Goal: Transaction & Acquisition: Purchase product/service

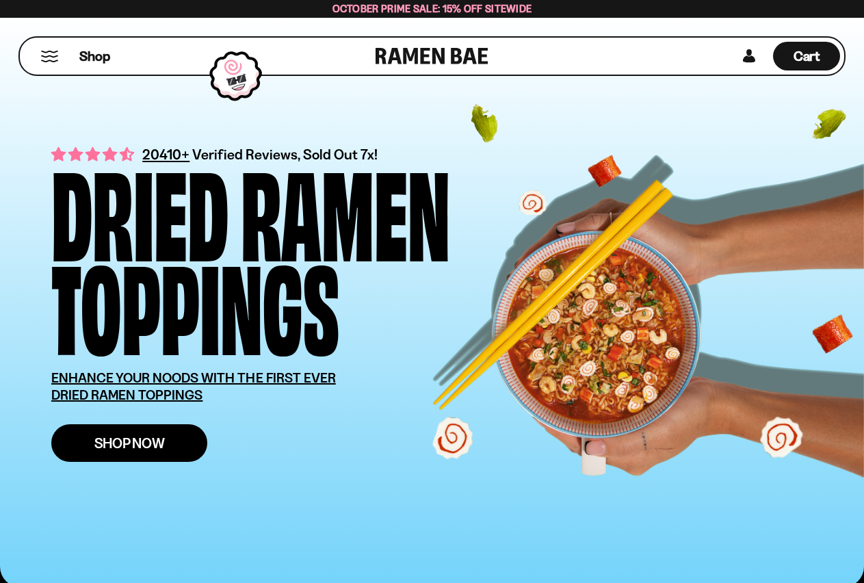
click at [155, 444] on span "Shop Now" at bounding box center [129, 443] width 70 height 14
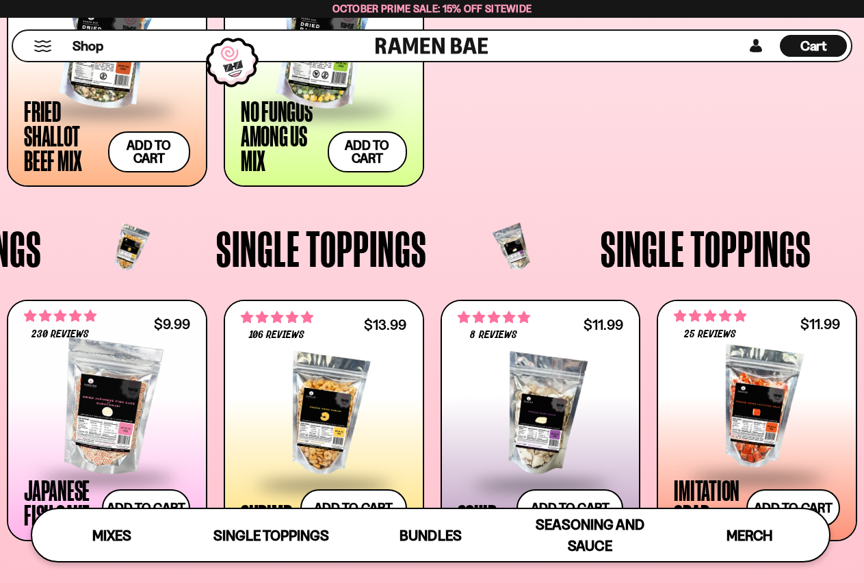
scroll to position [976, 0]
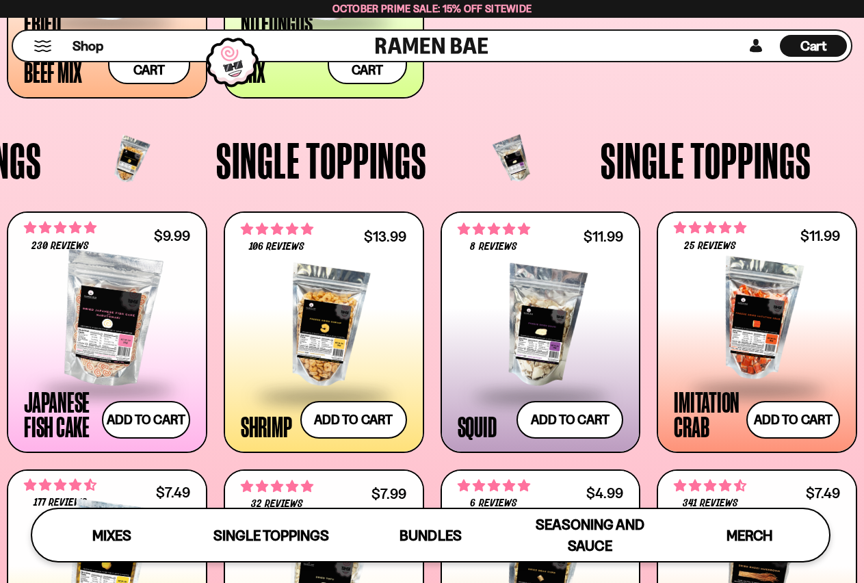
click at [771, 309] on div at bounding box center [756, 319] width 166 height 137
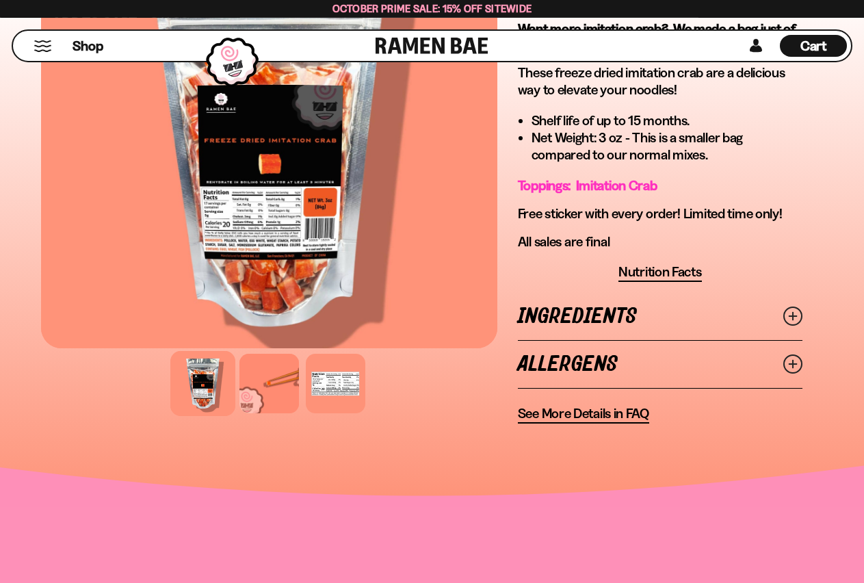
scroll to position [558, 0]
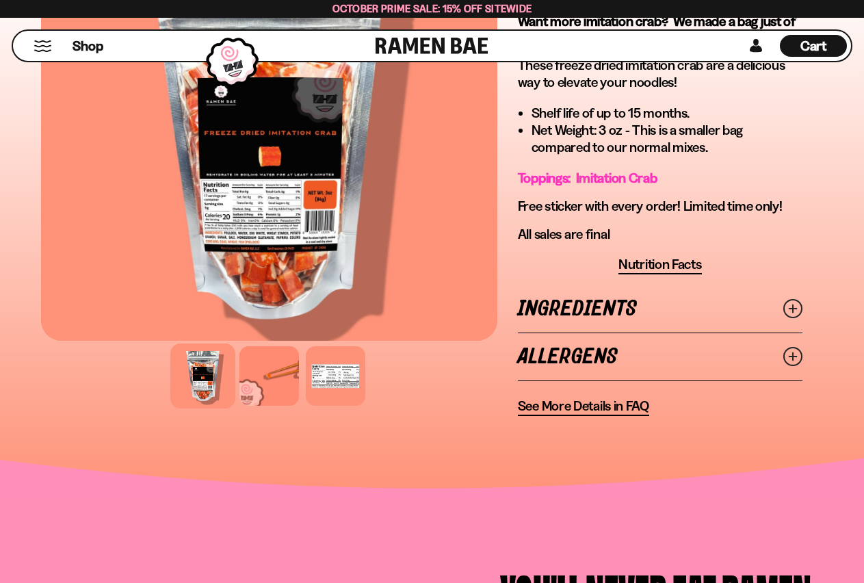
click at [562, 317] on link "Ingredients" at bounding box center [660, 308] width 284 height 47
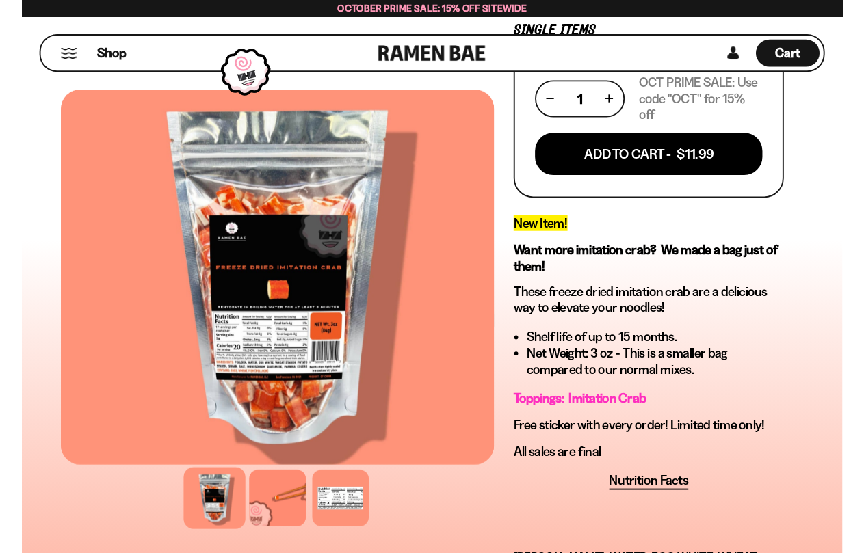
scroll to position [0, 0]
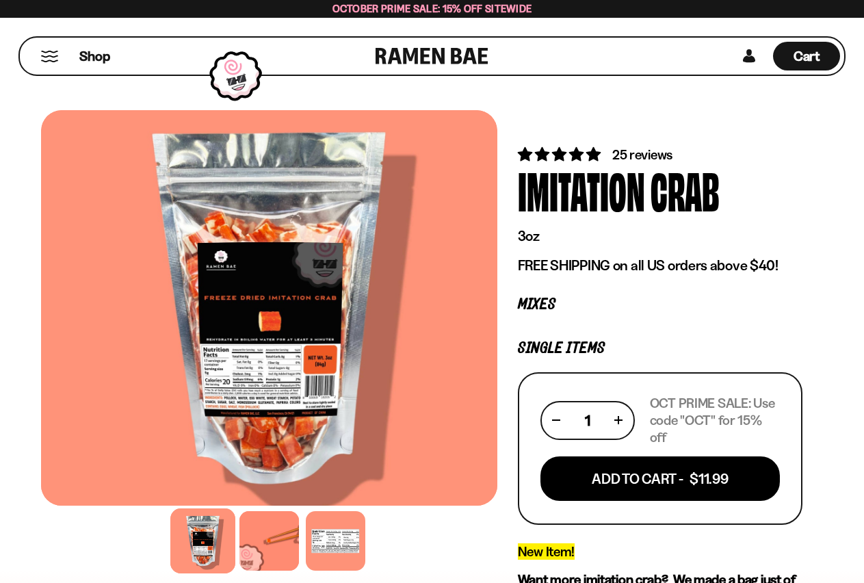
click at [451, 16] on div "October Prime Sale: 15% off Sitewide" at bounding box center [432, 9] width 200 height 16
